Goal: Check status: Check status

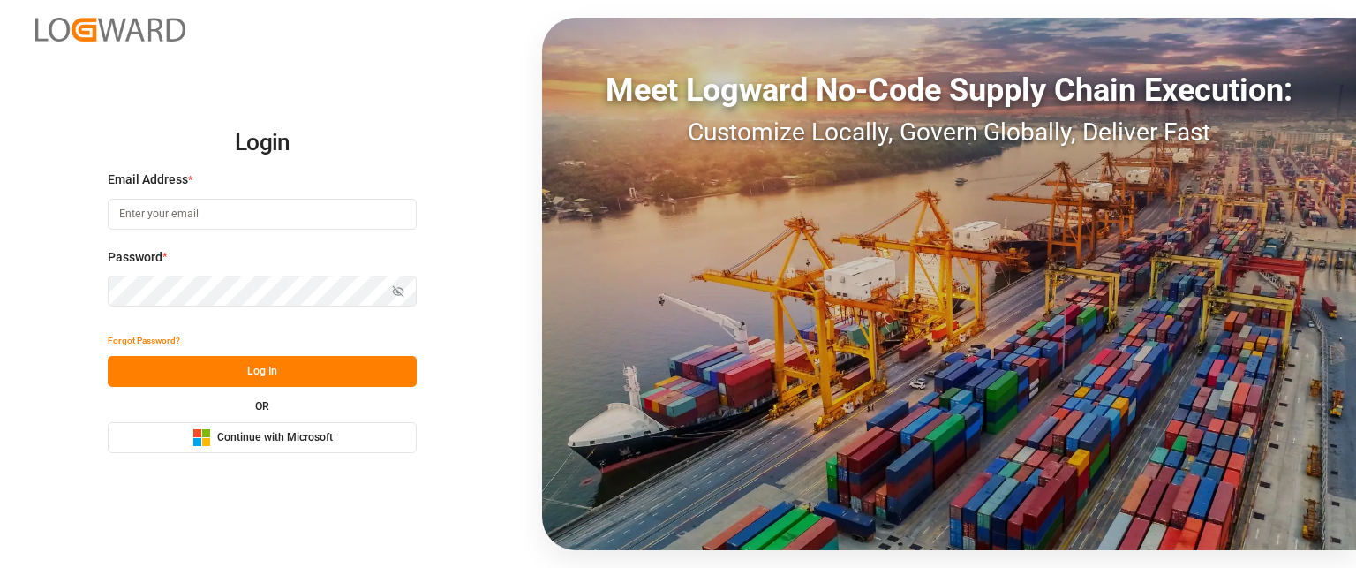
type input "[PERSON_NAME][EMAIL_ADDRESS][PERSON_NAME][DOMAIN_NAME]"
click at [185, 376] on button "Log In" at bounding box center [262, 371] width 309 height 31
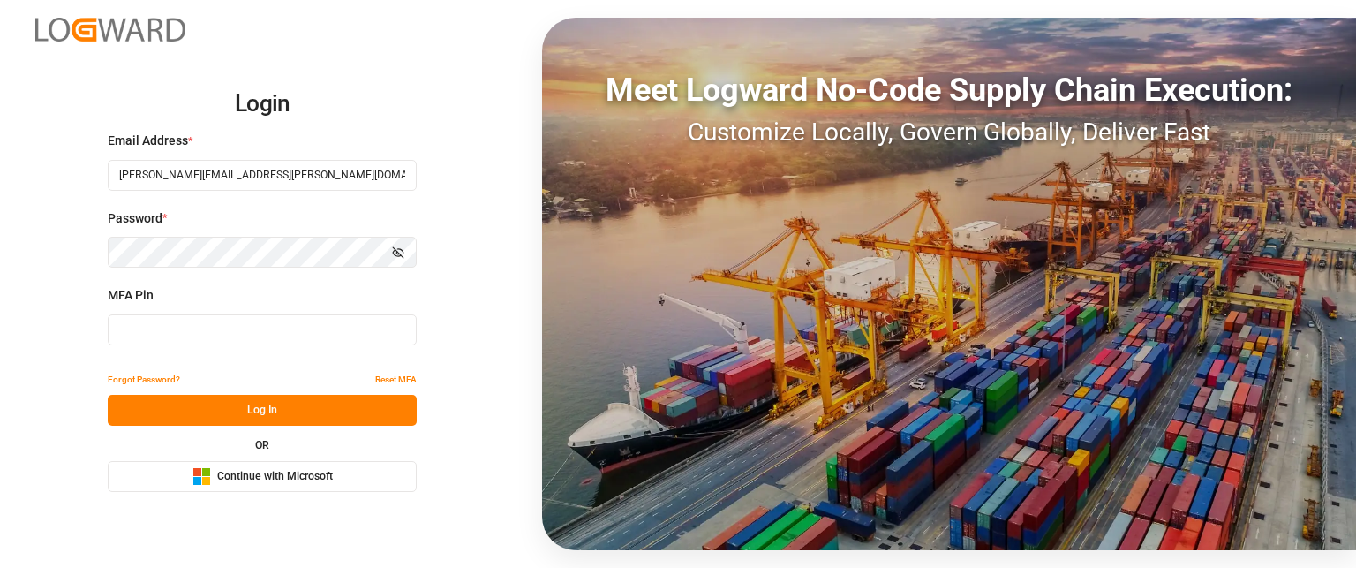
click at [190, 331] on input at bounding box center [262, 329] width 309 height 31
type input "308154"
click at [185, 402] on button "Log In" at bounding box center [262, 410] width 309 height 31
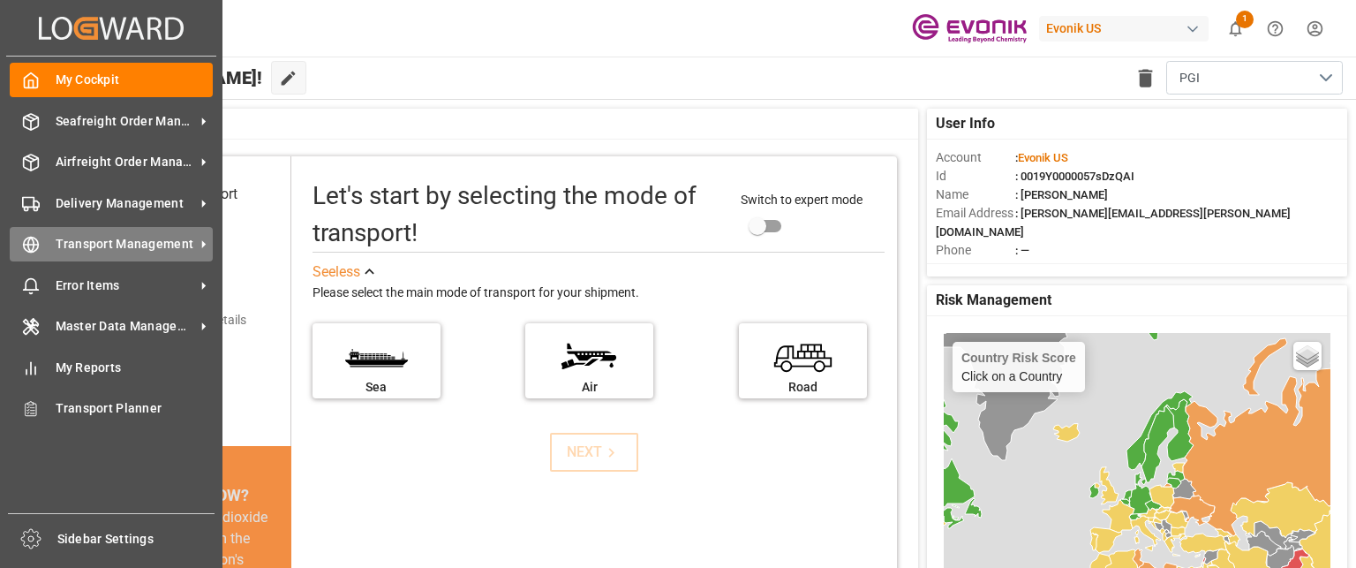
click at [116, 245] on span "Transport Management" at bounding box center [125, 244] width 139 height 19
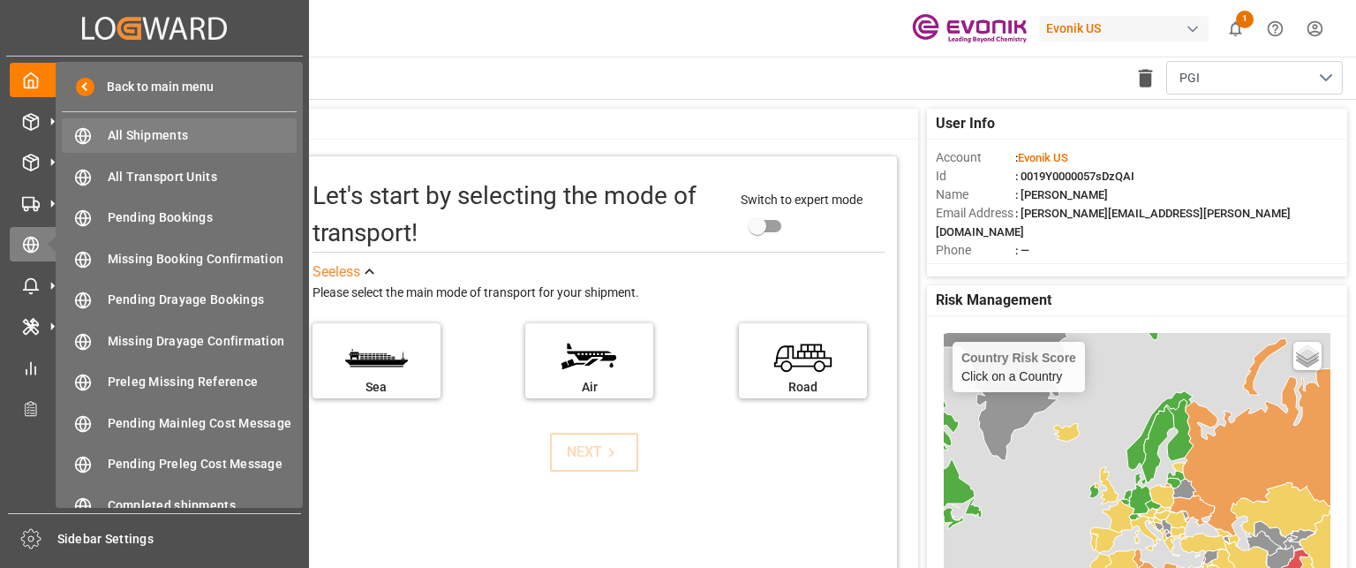
click at [228, 145] on div "All Shipments All Shipments" at bounding box center [179, 135] width 235 height 34
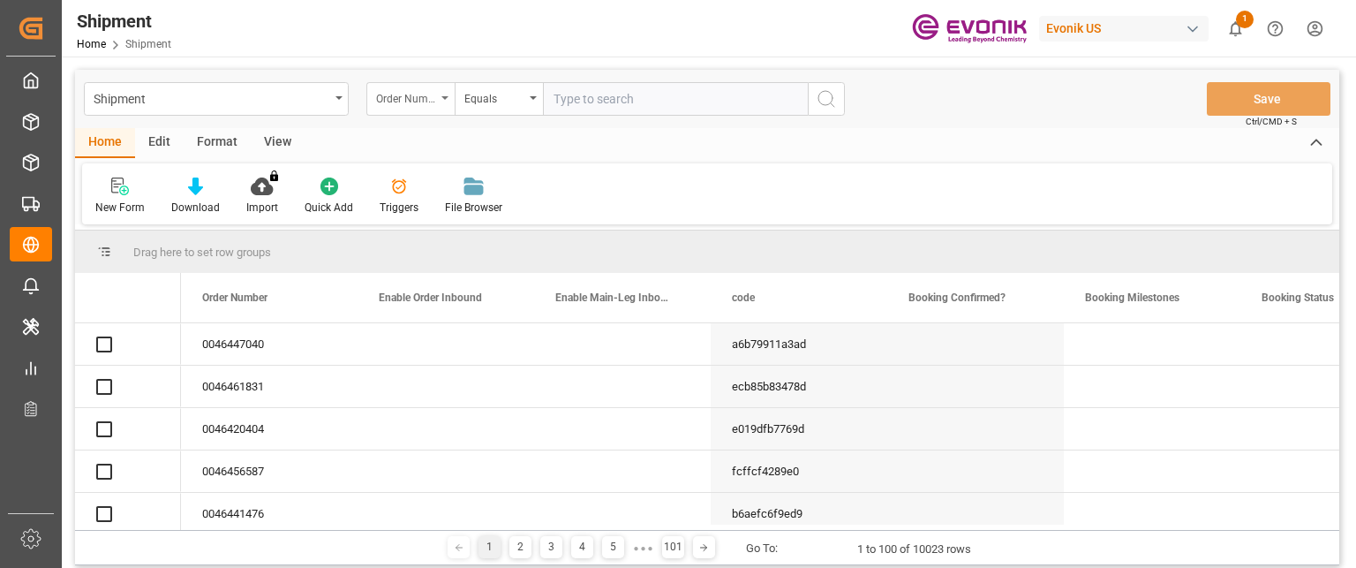
click at [413, 102] on div "Order Number" at bounding box center [406, 97] width 60 height 20
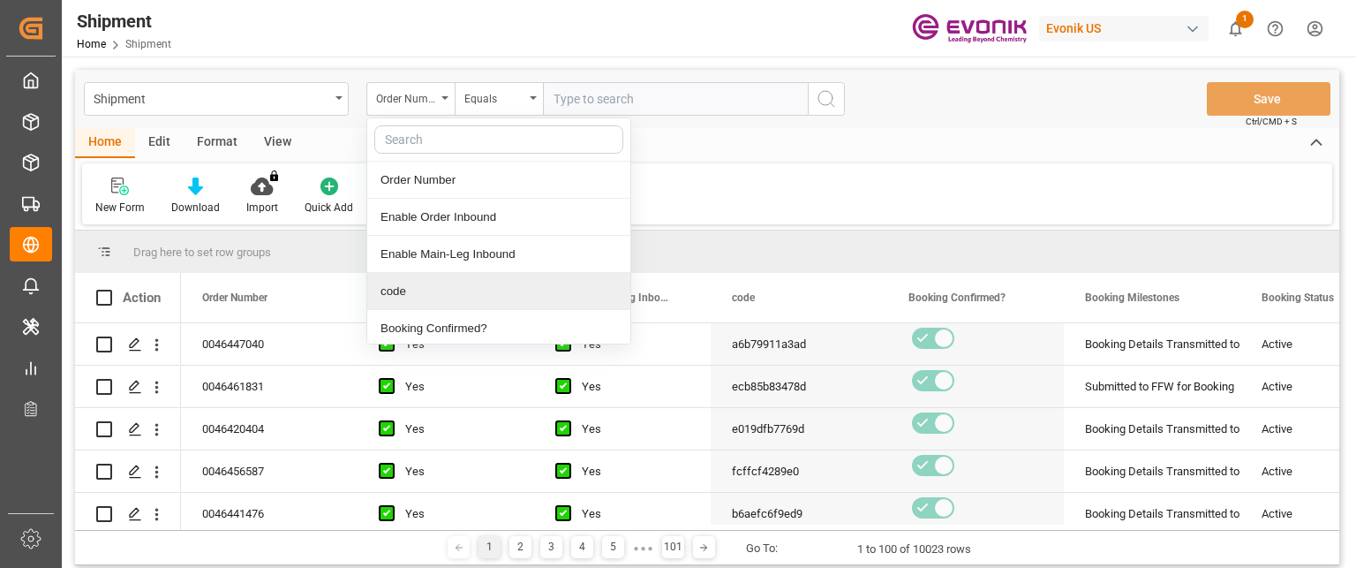
click at [414, 282] on div "code" at bounding box center [498, 291] width 263 height 37
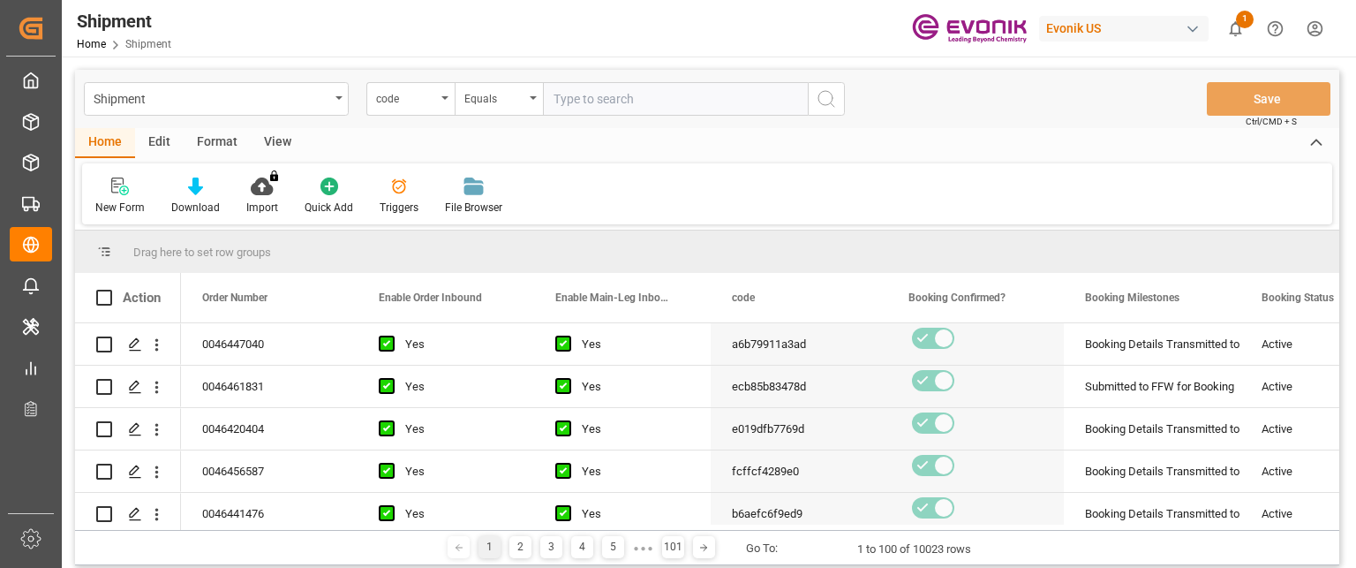
click at [614, 104] on input "text" at bounding box center [675, 99] width 265 height 34
paste input "2007092167"
type input "2007092167"
click at [842, 96] on button "search button" at bounding box center [826, 99] width 37 height 34
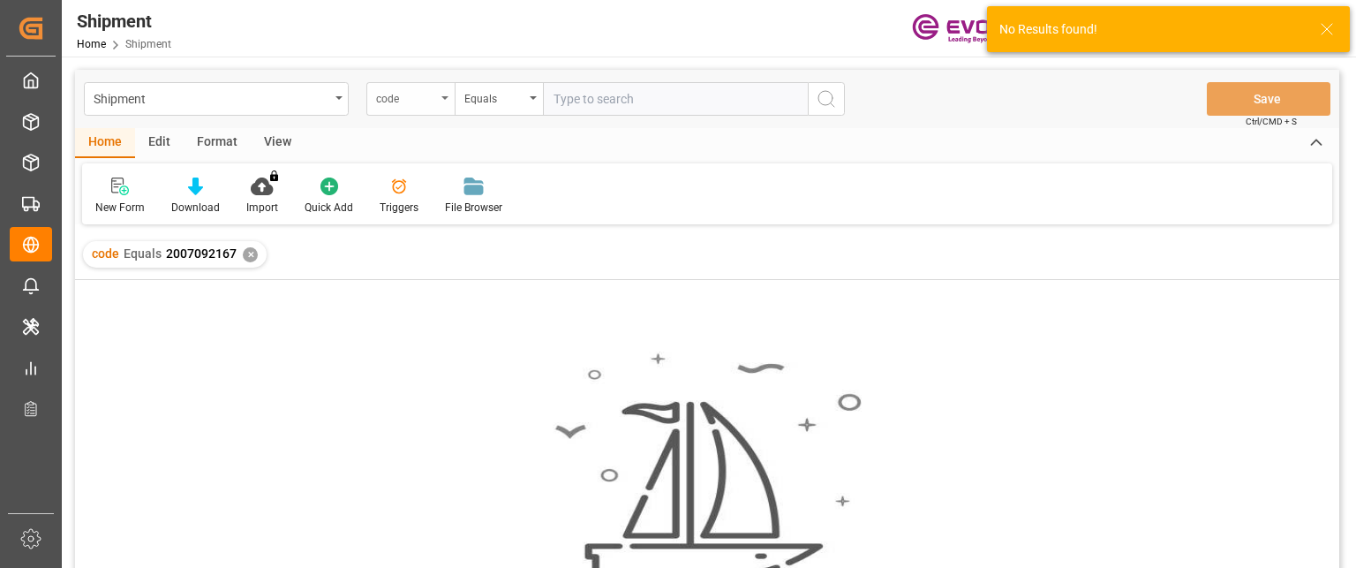
click at [452, 94] on div "code" at bounding box center [410, 99] width 88 height 34
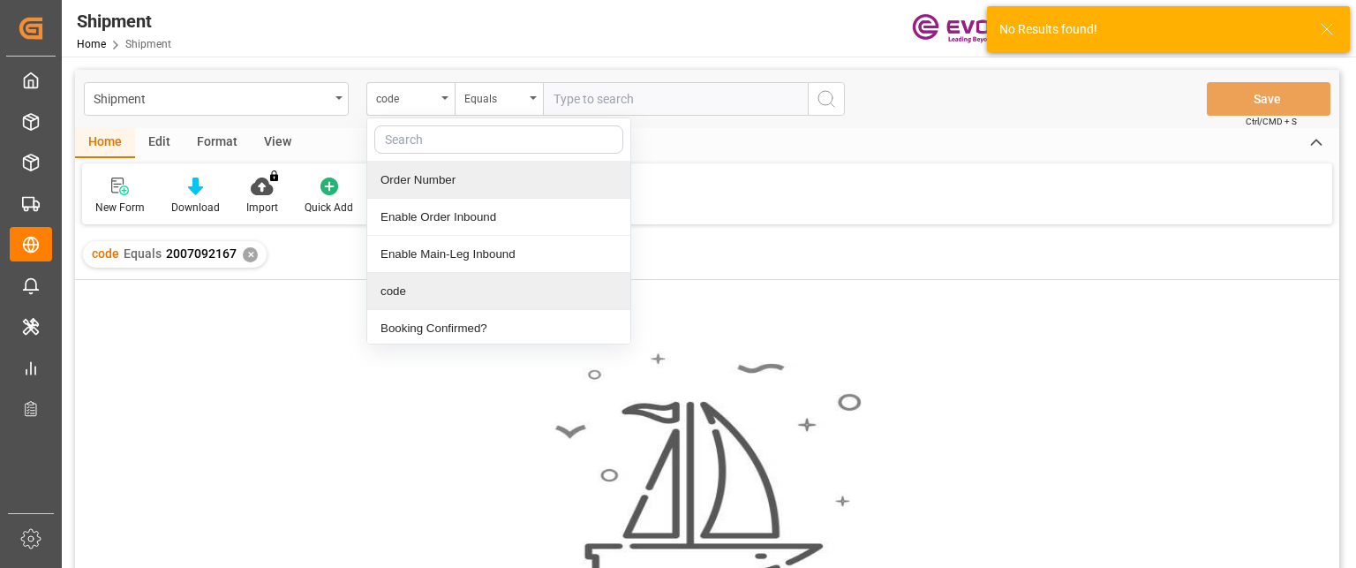
click at [434, 183] on div "Order Number" at bounding box center [498, 180] width 263 height 37
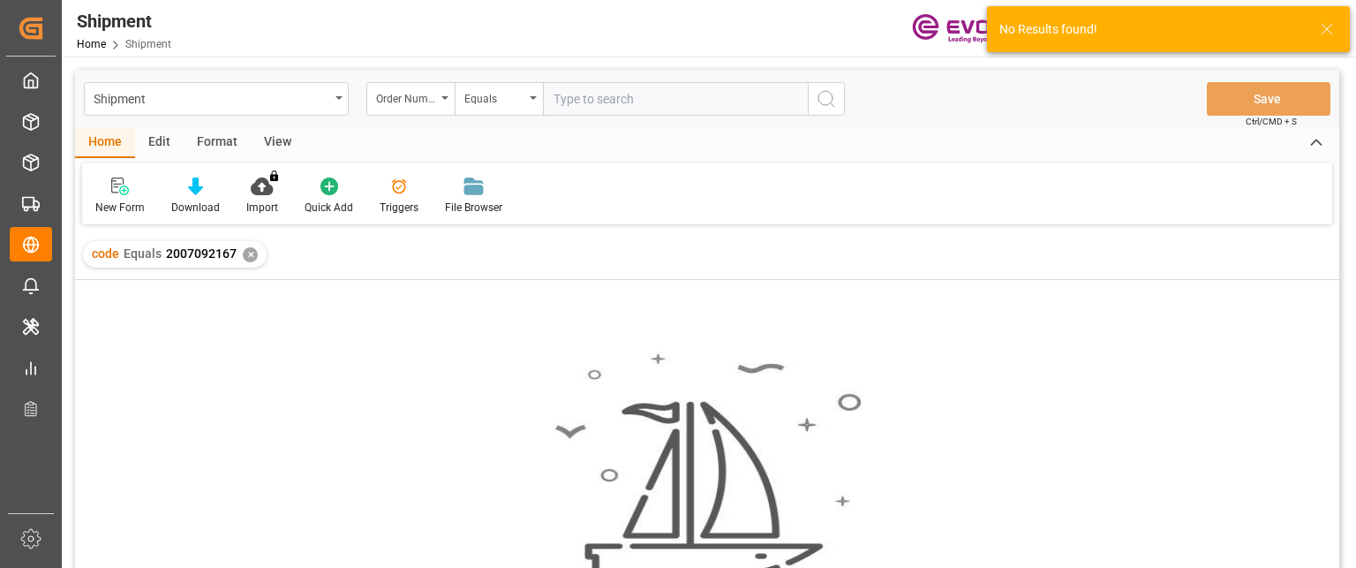
click at [613, 101] on input "text" at bounding box center [675, 99] width 265 height 34
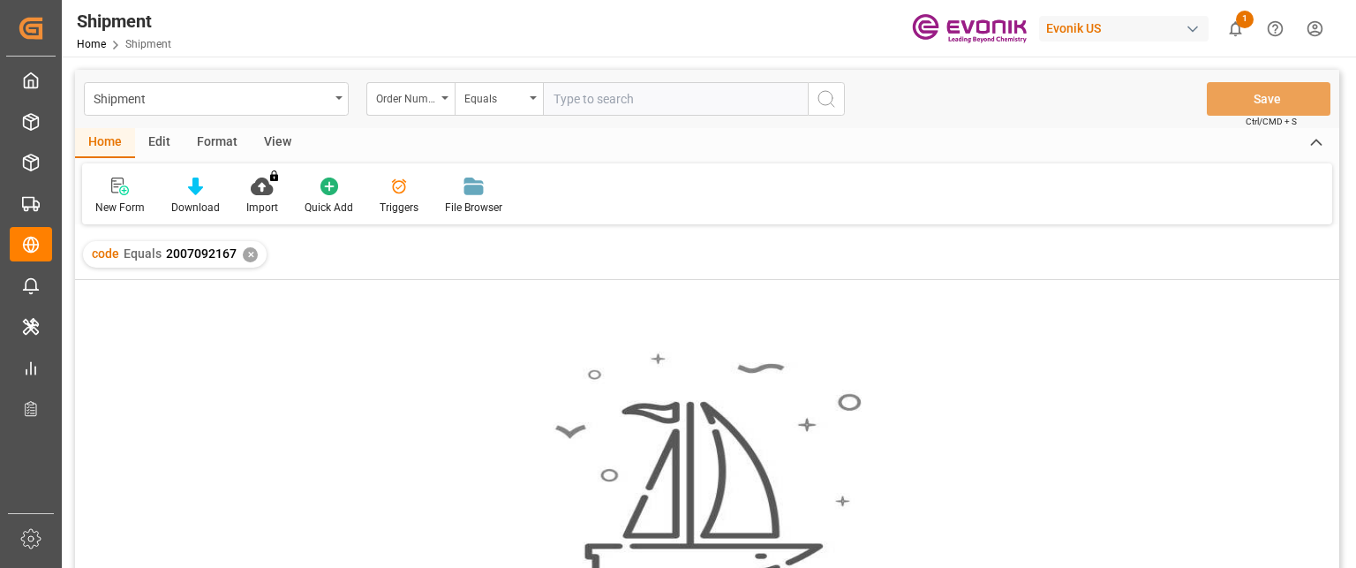
paste input "2007092167"
type input "2007092167"
click at [832, 88] on icon "search button" at bounding box center [826, 98] width 21 height 21
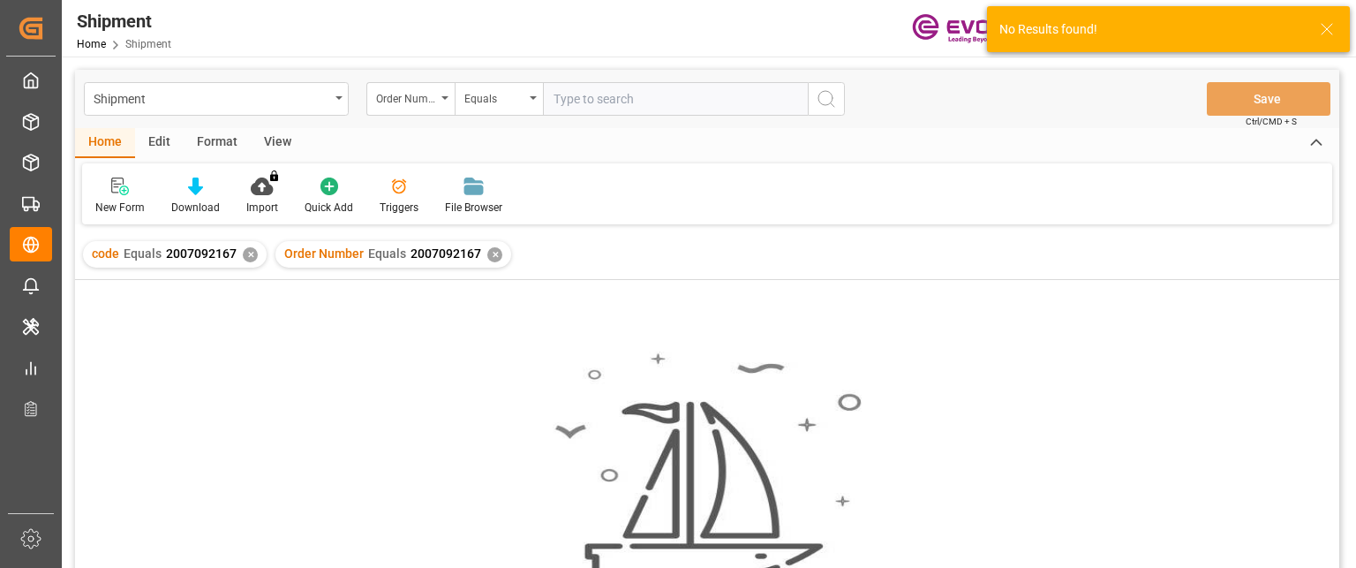
click at [248, 262] on div "code Equals 2007092167 ✕" at bounding box center [175, 254] width 184 height 26
click at [243, 256] on div "✕" at bounding box center [250, 254] width 15 height 15
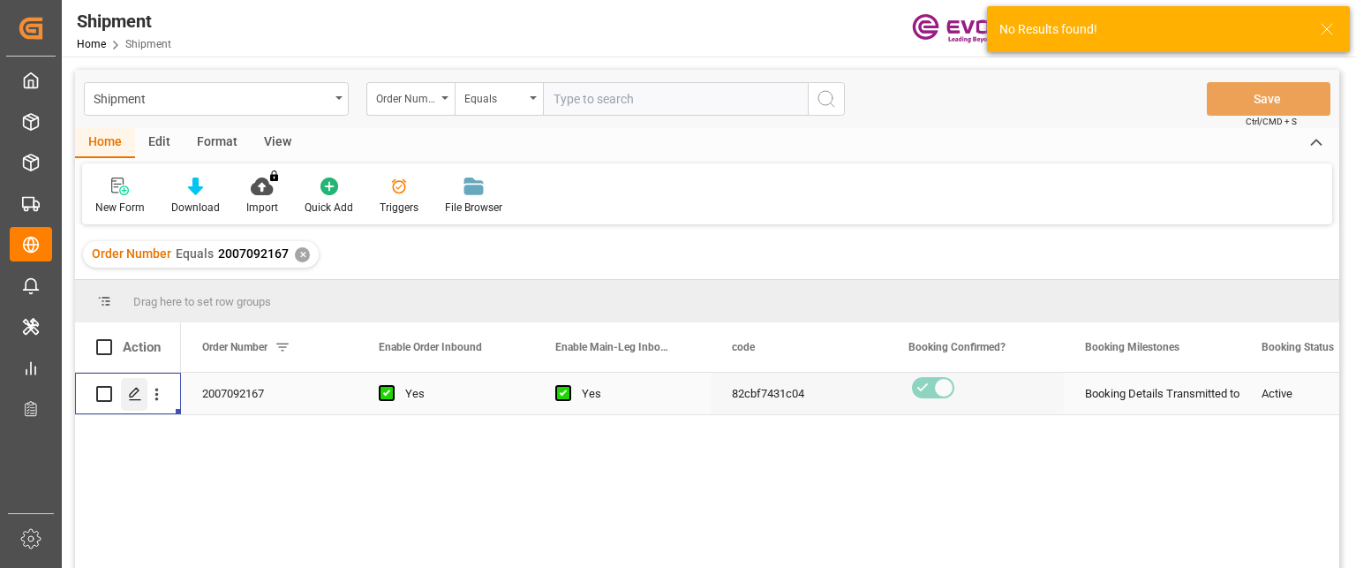
click at [134, 397] on icon "Press SPACE to select this row." at bounding box center [135, 394] width 14 height 14
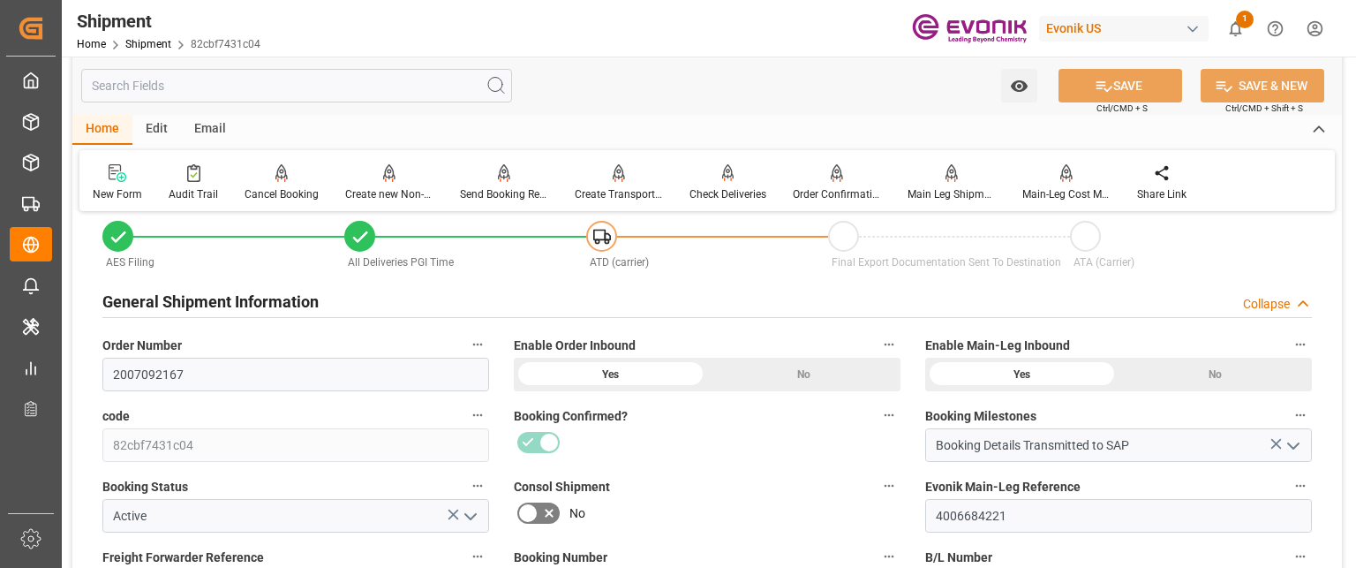
scroll to position [88, 0]
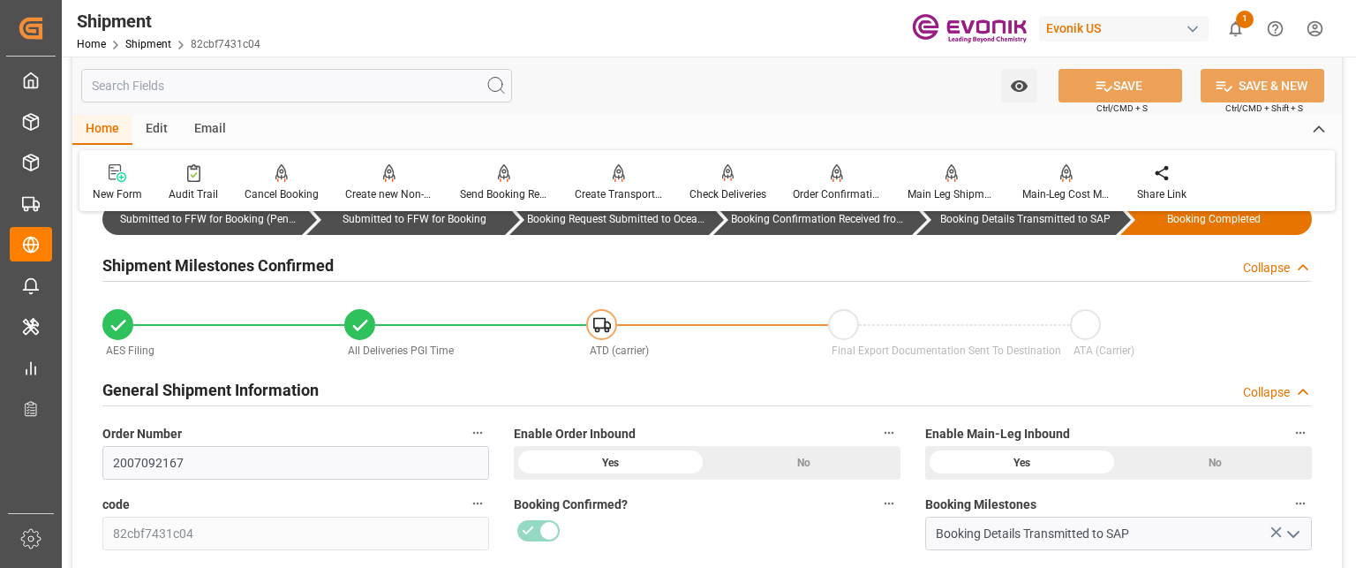
click at [316, 75] on input "text" at bounding box center [296, 86] width 431 height 34
click at [316, 77] on input "text" at bounding box center [296, 86] width 431 height 34
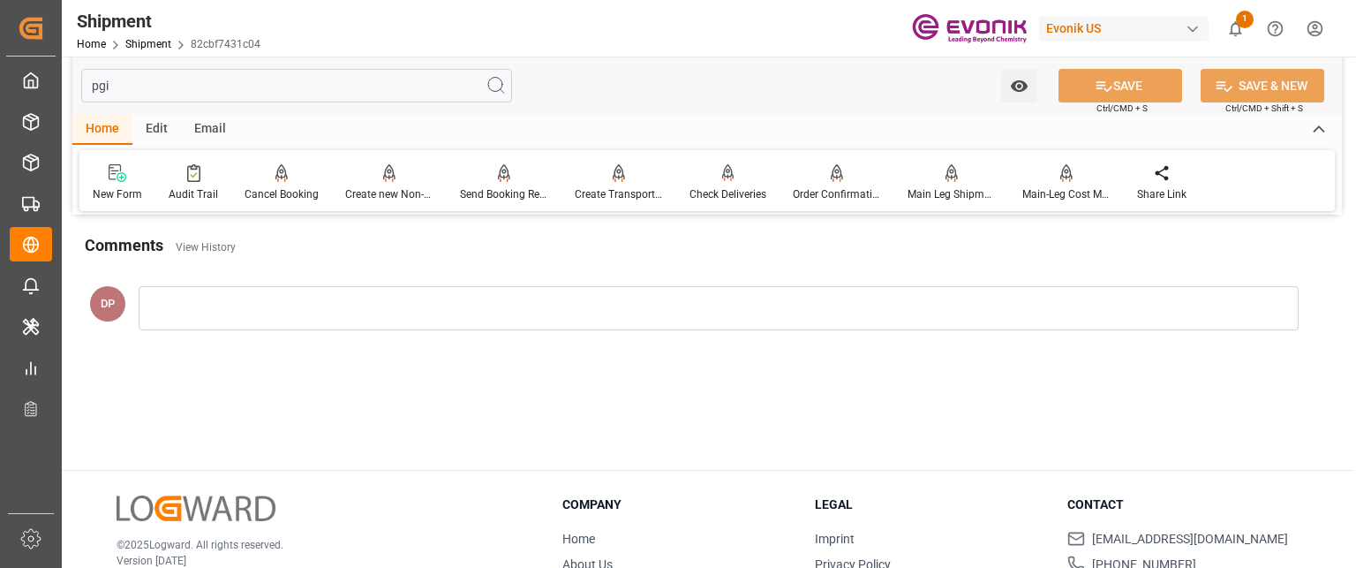
scroll to position [0, 0]
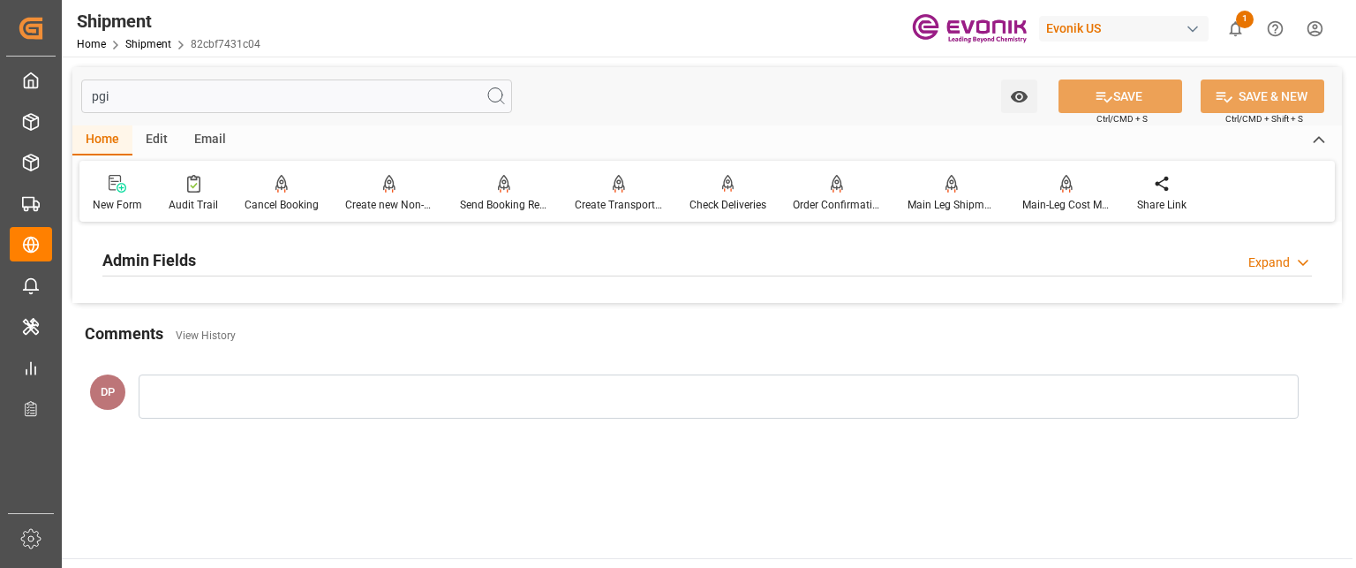
type input "pgi"
click at [191, 247] on div "Admin Fields" at bounding box center [149, 259] width 94 height 34
